Goal: Find specific page/section: Find specific page/section

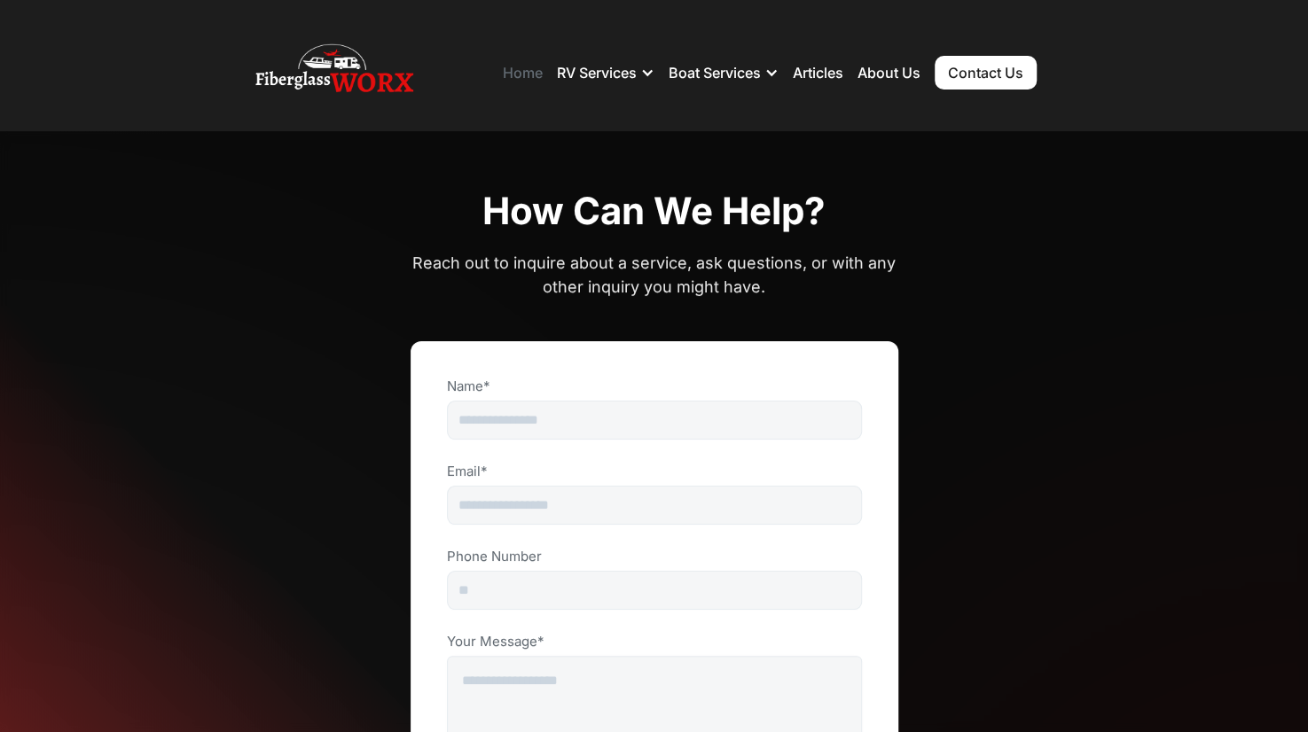
click at [522, 78] on link "Home" at bounding box center [523, 73] width 40 height 18
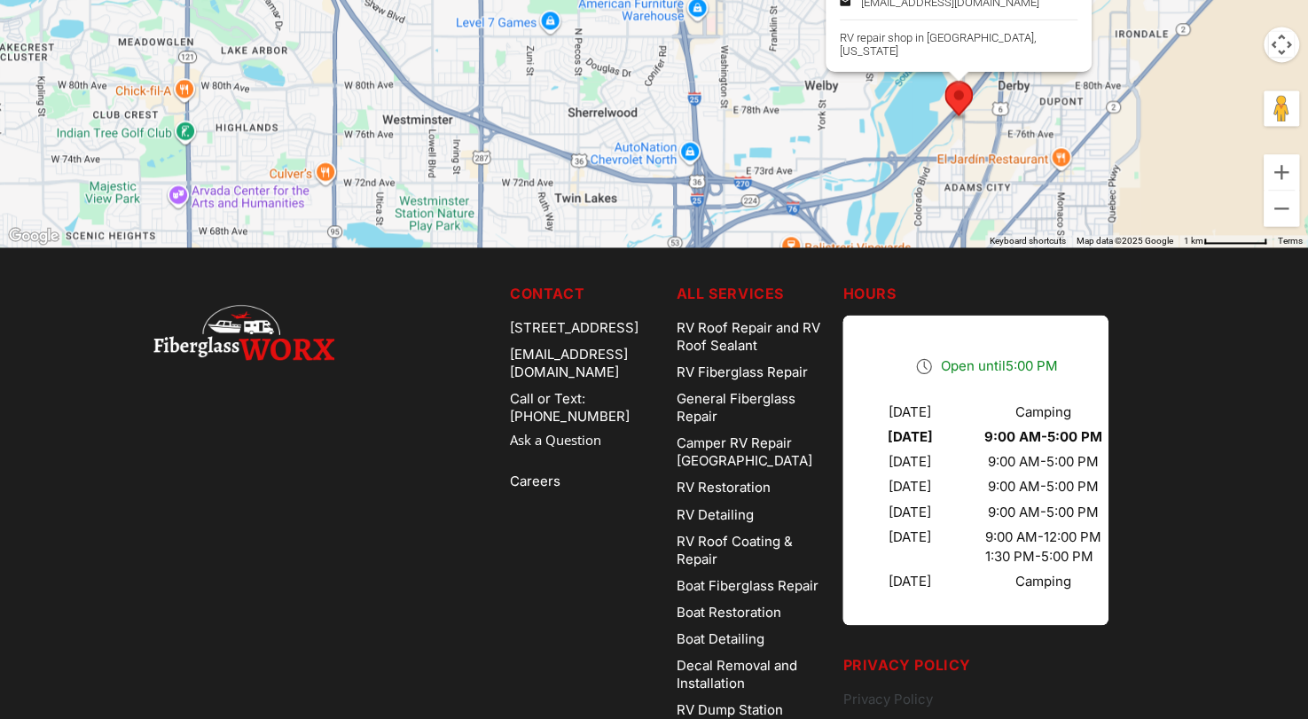
scroll to position [5461, 0]
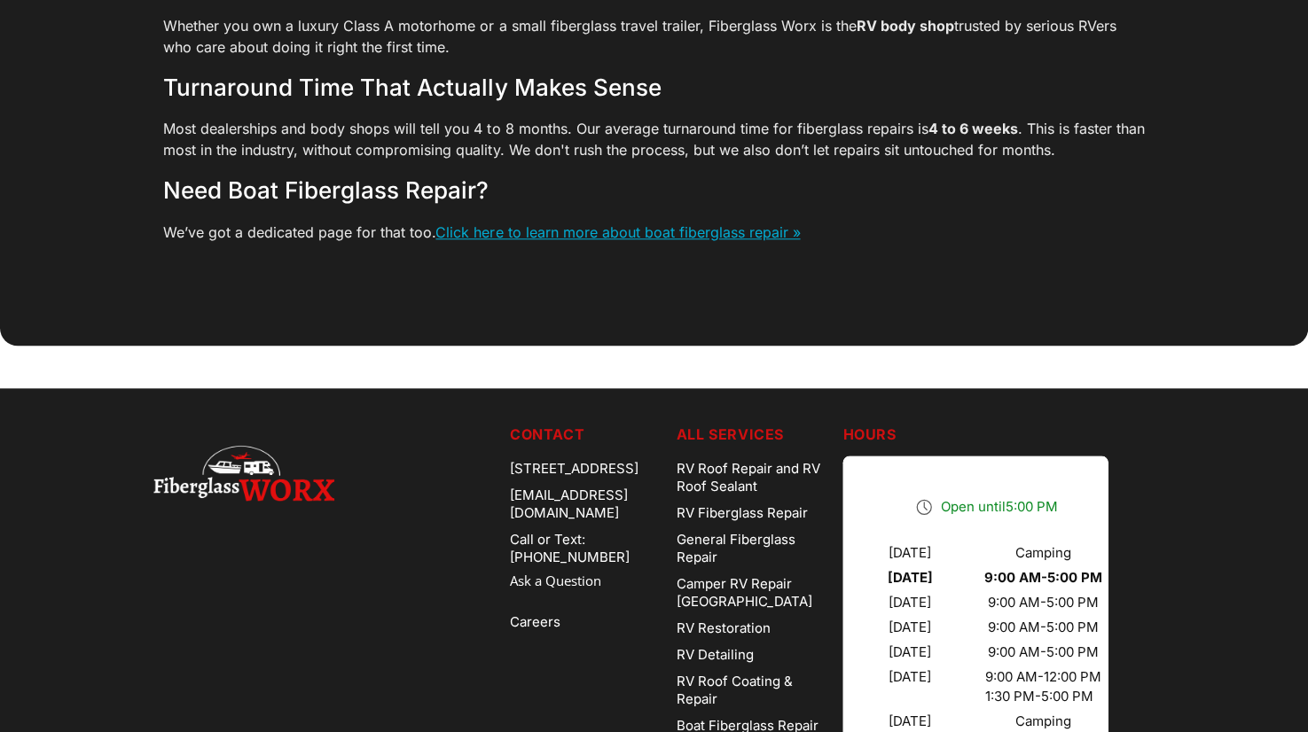
scroll to position [5141, 0]
